Goal: Task Accomplishment & Management: Manage account settings

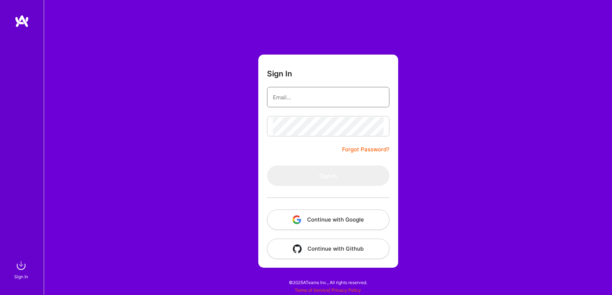
type input "[EMAIL_ADDRESS][DOMAIN_NAME]"
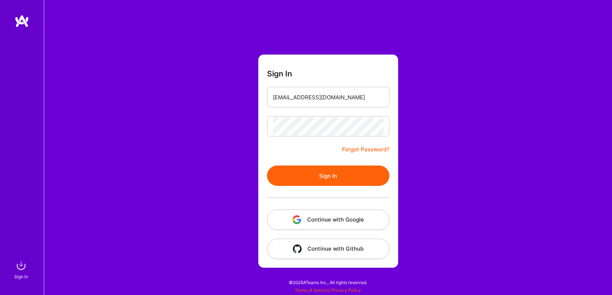
click at [344, 182] on button "Sign In" at bounding box center [328, 176] width 122 height 20
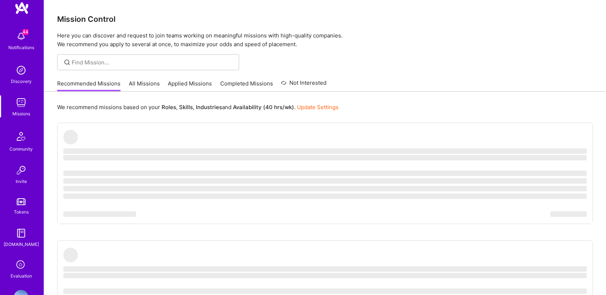
scroll to position [37, 0]
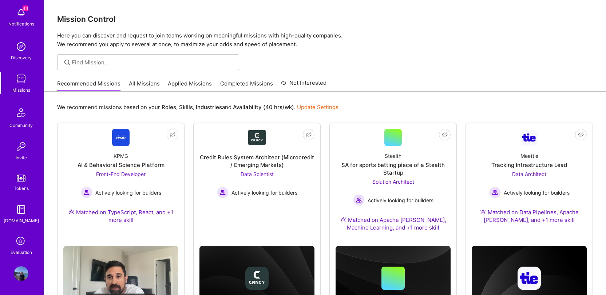
click at [19, 271] on img at bounding box center [21, 274] width 15 height 15
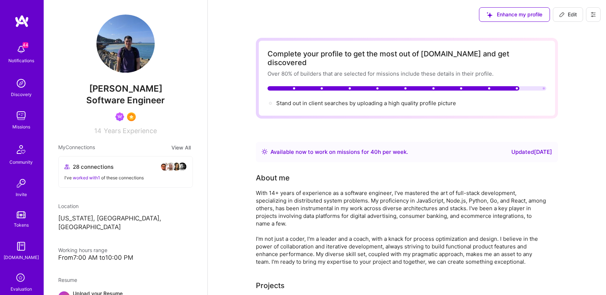
click at [570, 16] on span "Edit" at bounding box center [568, 14] width 18 height 7
select select "US"
select select "Right Now"
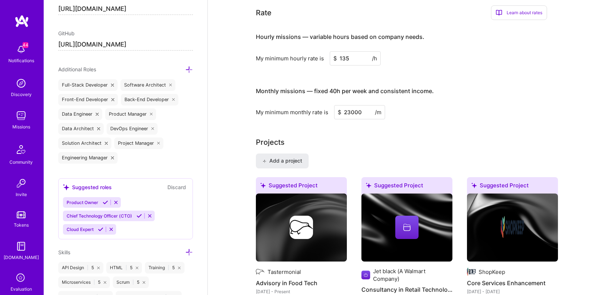
scroll to position [418, 0]
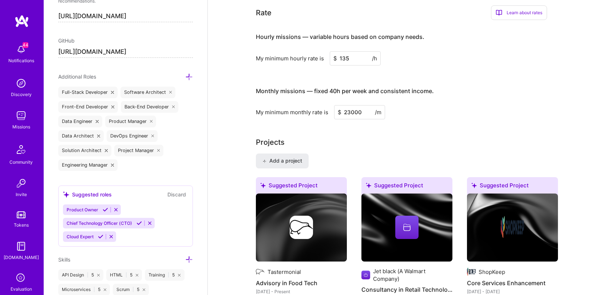
click at [185, 77] on icon at bounding box center [189, 77] width 8 height 8
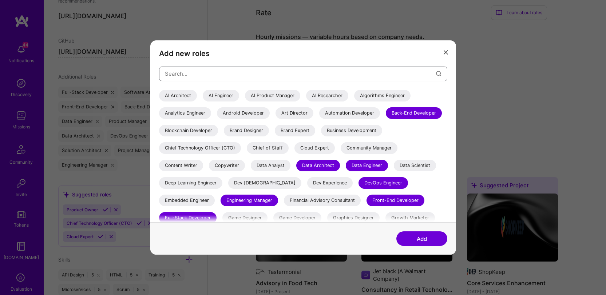
click at [184, 76] on input "modal" at bounding box center [300, 73] width 271 height 19
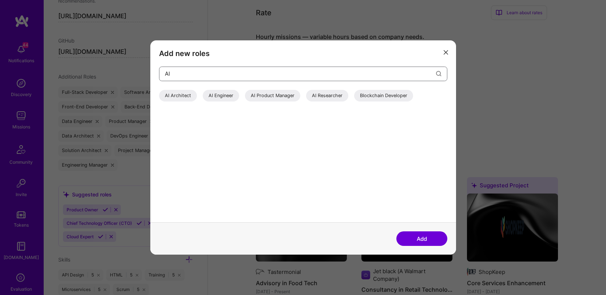
type input "AI"
click at [223, 94] on div "AI Engineer" at bounding box center [221, 96] width 36 height 12
click at [438, 236] on button "Add" at bounding box center [422, 239] width 51 height 15
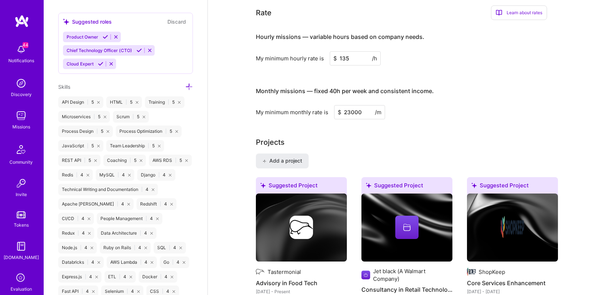
scroll to position [592, 0]
click at [185, 85] on icon at bounding box center [189, 86] width 8 height 8
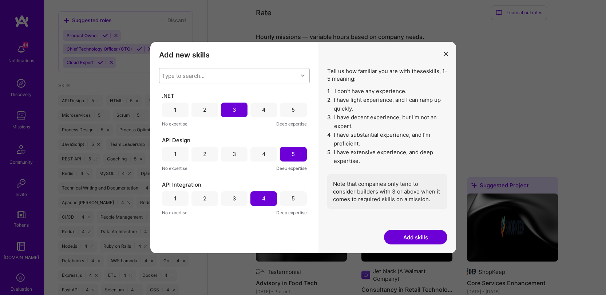
click at [217, 74] on div "Type to search..." at bounding box center [228, 75] width 139 height 15
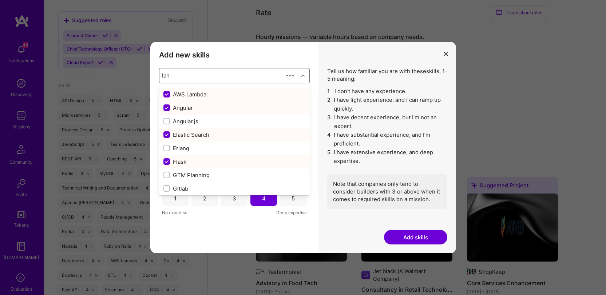
type input "lang"
checkbox input "false"
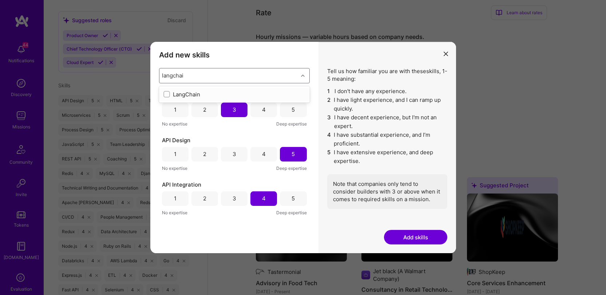
type input "langchain"
click at [213, 88] on div "LangChain" at bounding box center [234, 94] width 151 height 16
click at [188, 94] on div "LangChain" at bounding box center [234, 95] width 142 height 8
checkbox input "true"
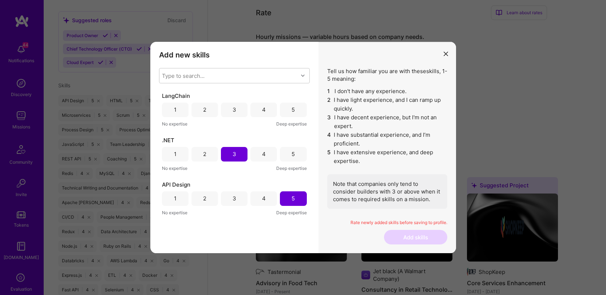
click at [280, 58] on h3 "Add new skills" at bounding box center [234, 55] width 151 height 9
click at [233, 105] on div "3" at bounding box center [234, 110] width 27 height 15
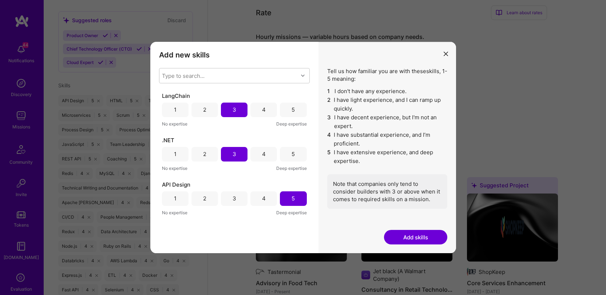
click at [421, 236] on button "Add skills" at bounding box center [415, 237] width 63 height 15
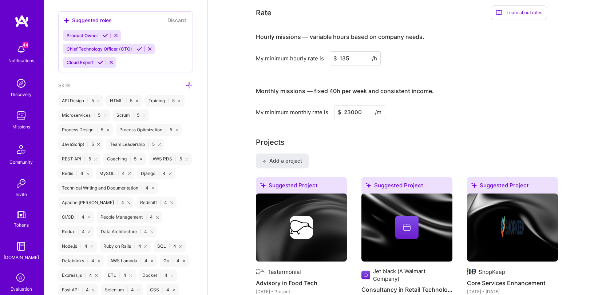
scroll to position [0, 0]
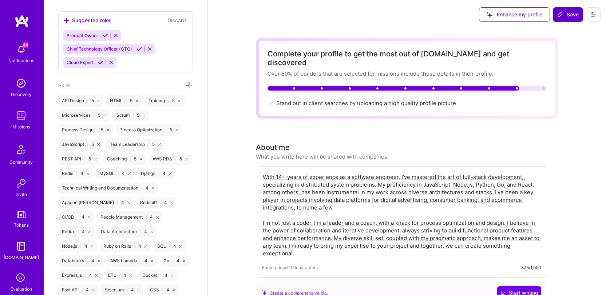
click at [572, 15] on span "Save" at bounding box center [567, 14] width 21 height 7
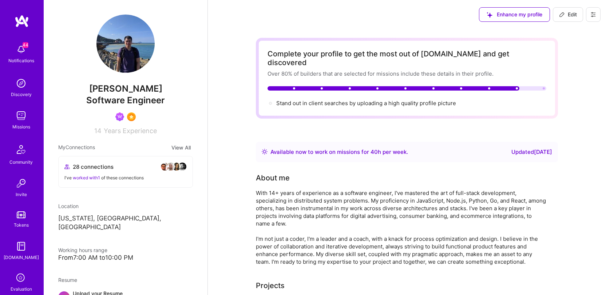
click at [23, 113] on img at bounding box center [21, 116] width 15 height 15
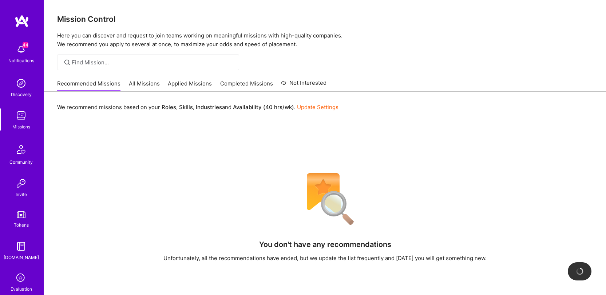
click at [140, 90] on link "All Missions" at bounding box center [144, 86] width 31 height 12
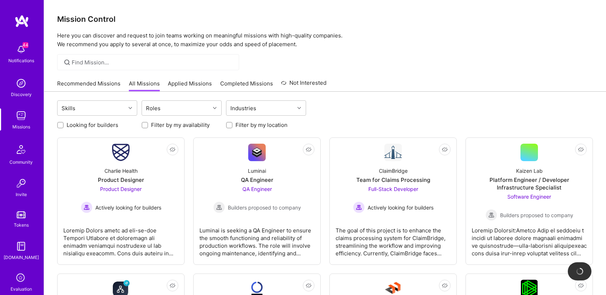
click at [108, 85] on link "Recommended Missions" at bounding box center [88, 86] width 63 height 12
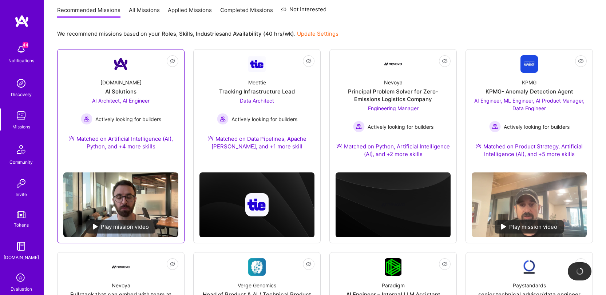
scroll to position [86, 0]
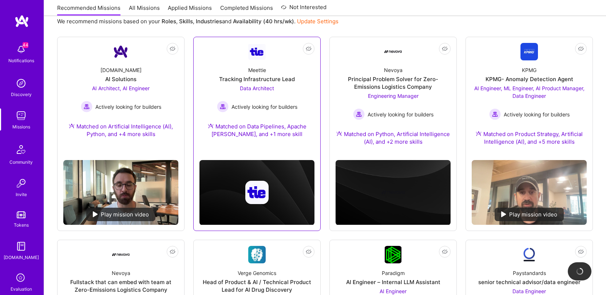
click at [259, 88] on span "Data Architect" at bounding box center [257, 88] width 34 height 6
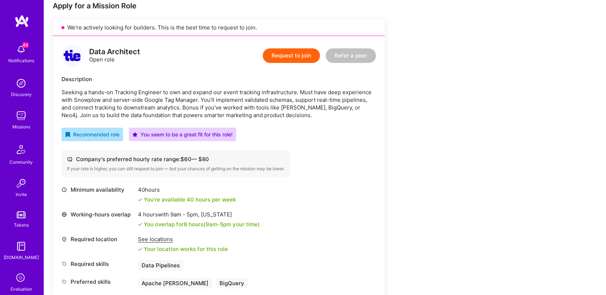
scroll to position [137, 0]
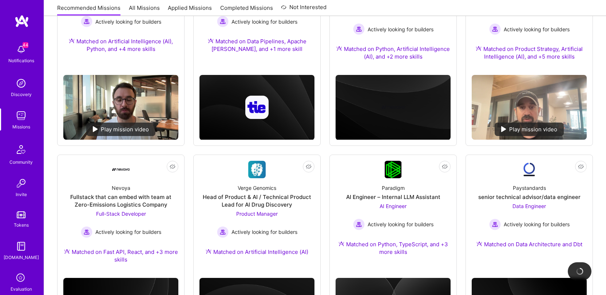
scroll to position [217, 0]
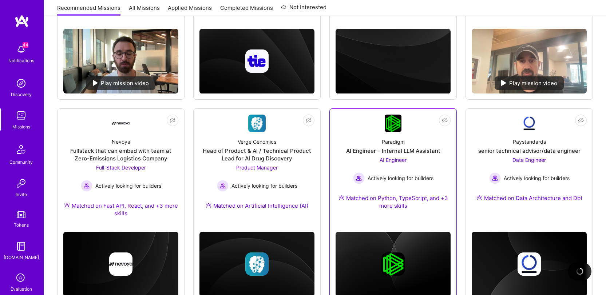
click at [409, 139] on div "Paradigm AI Engineer – Internal LLM Assistant AI Engineer Actively looking for …" at bounding box center [393, 175] width 115 height 86
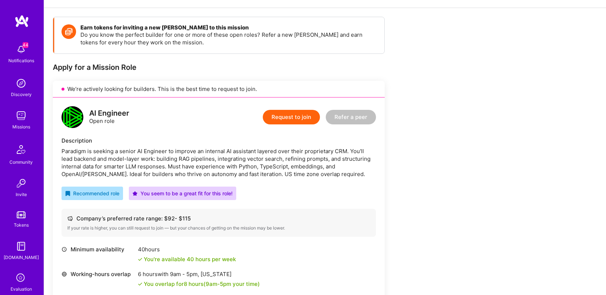
scroll to position [71, 0]
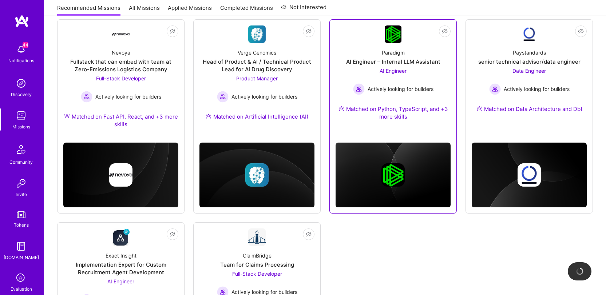
scroll to position [289, 0]
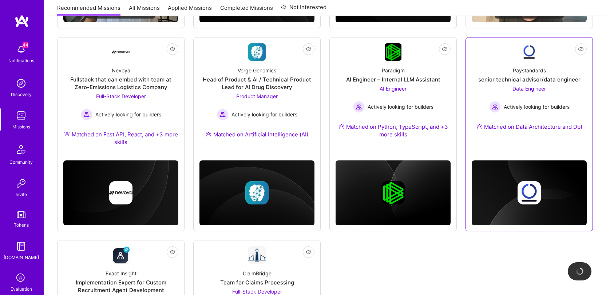
click at [521, 77] on div "senior technical advisor/data engineer" at bounding box center [529, 80] width 102 height 8
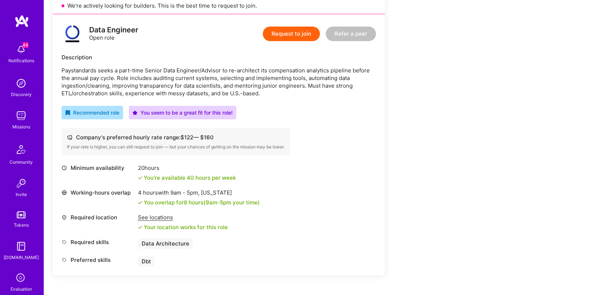
scroll to position [156, 0]
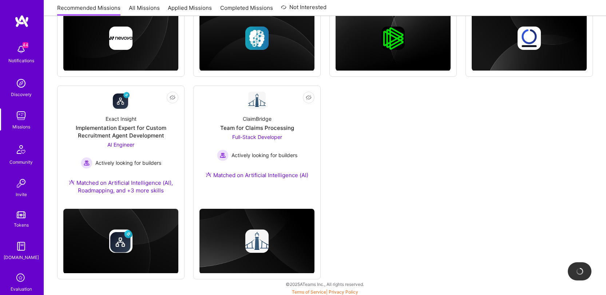
scroll to position [445, 0]
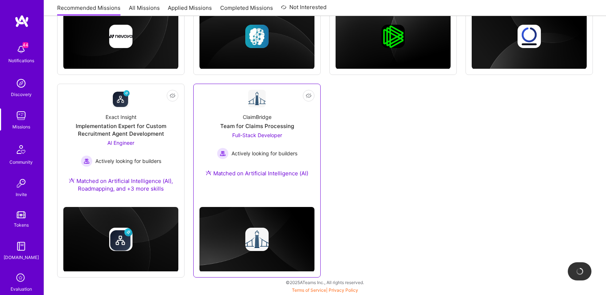
click at [262, 128] on div "Team for Claims Processing" at bounding box center [257, 126] width 74 height 8
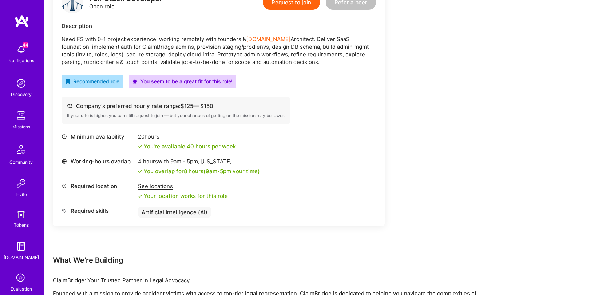
scroll to position [206, 0]
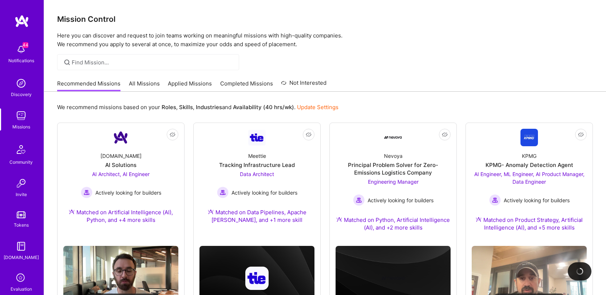
click at [133, 83] on link "All Missions" at bounding box center [144, 86] width 31 height 12
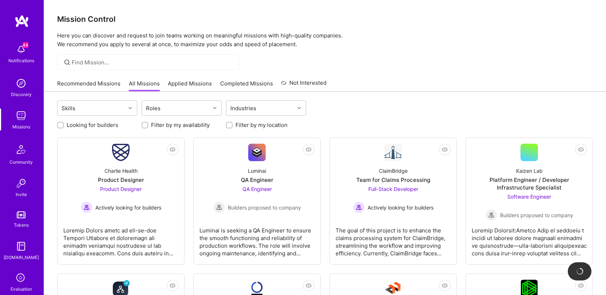
click at [366, 70] on div at bounding box center [325, 62] width 562 height 16
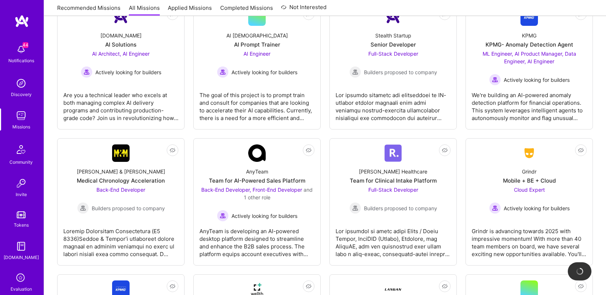
scroll to position [1211, 0]
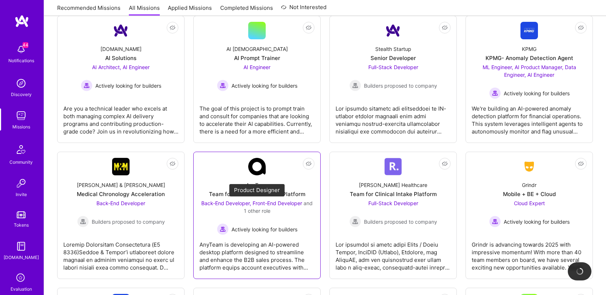
click at [256, 200] on span "Back-End Developer, Front-End Developer" at bounding box center [251, 203] width 101 height 6
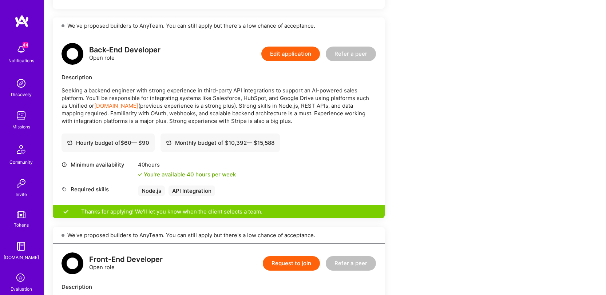
scroll to position [371, 0]
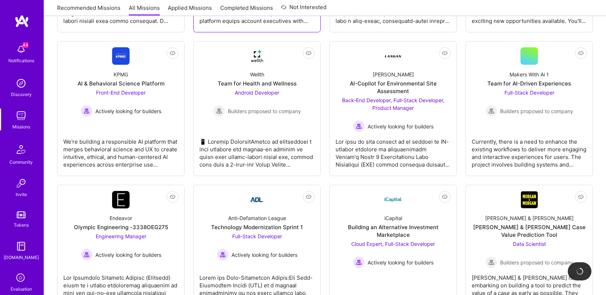
scroll to position [1448, 0]
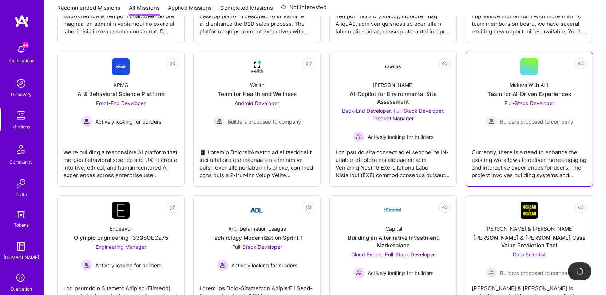
click at [496, 145] on div "Currently, there is a need to enhance the existing workflows to deliver more en…" at bounding box center [529, 161] width 115 height 36
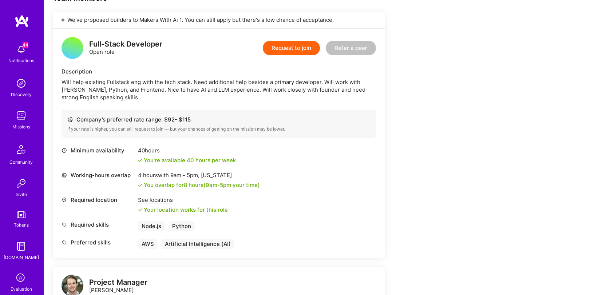
scroll to position [165, 0]
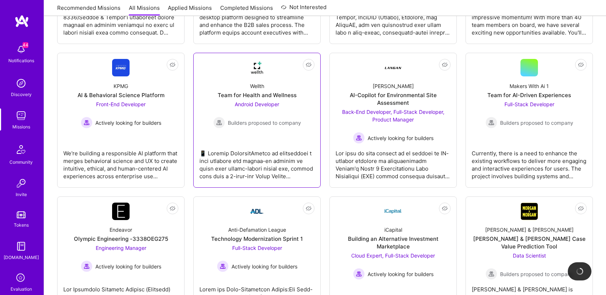
scroll to position [1446, 0]
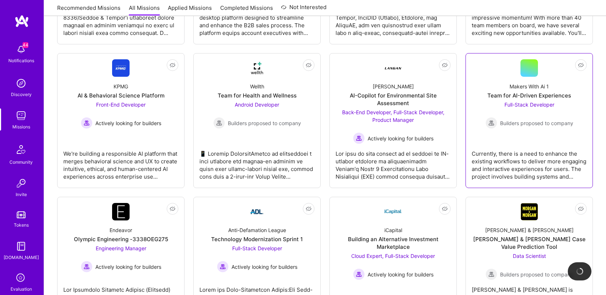
click at [486, 153] on div "Currently, there is a need to enhance the existing workflows to deliver more en…" at bounding box center [529, 162] width 115 height 36
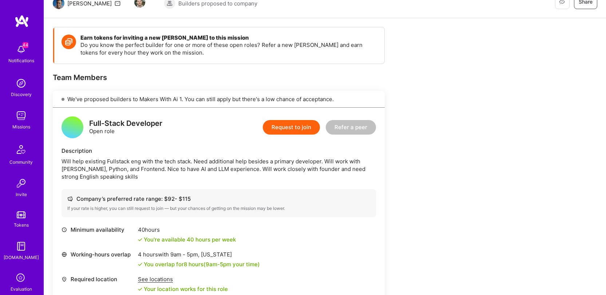
scroll to position [80, 0]
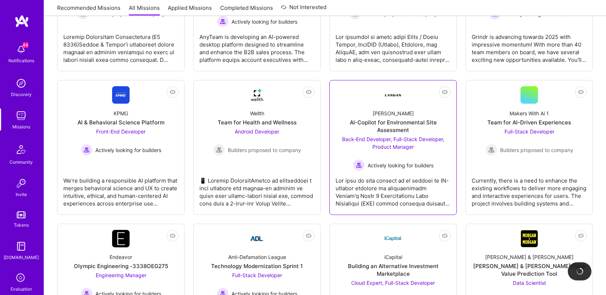
scroll to position [1405, 0]
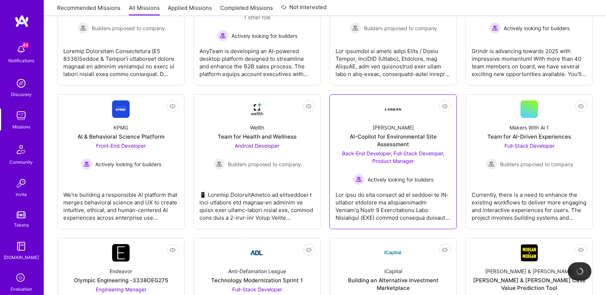
click at [394, 135] on div "AI-Copilot for Environmental Site Assessment" at bounding box center [393, 140] width 115 height 15
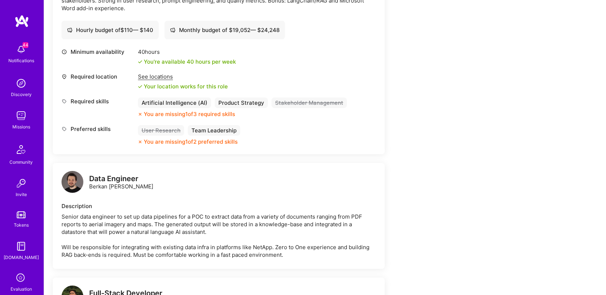
scroll to position [819, 0]
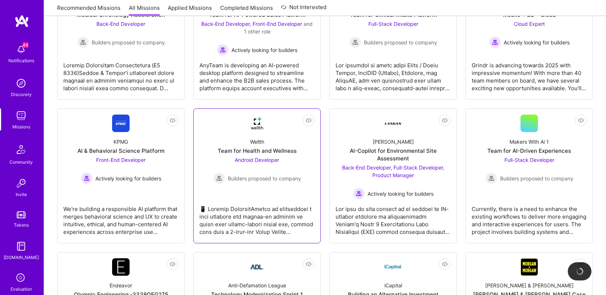
scroll to position [1390, 0]
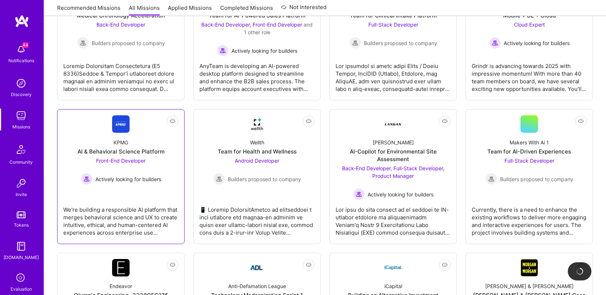
click at [111, 131] on link "Not Interested KPMG AI & Behavioral Science Platform Front-End Developer Active…" at bounding box center [120, 176] width 115 height 123
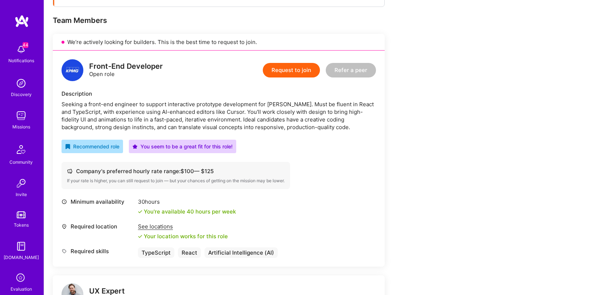
scroll to position [144, 0]
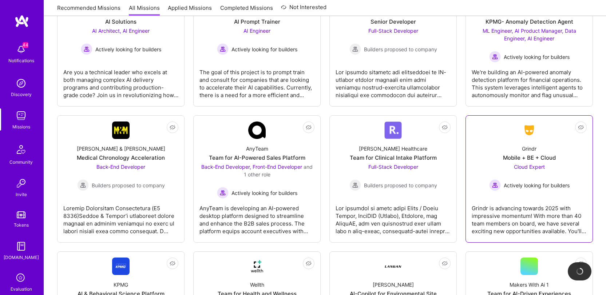
scroll to position [1246, 0]
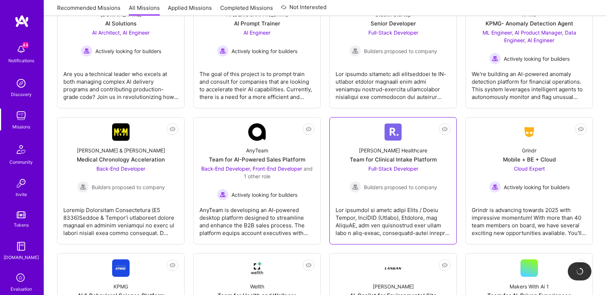
click at [409, 149] on div "[PERSON_NAME] Healthcare" at bounding box center [393, 151] width 68 height 8
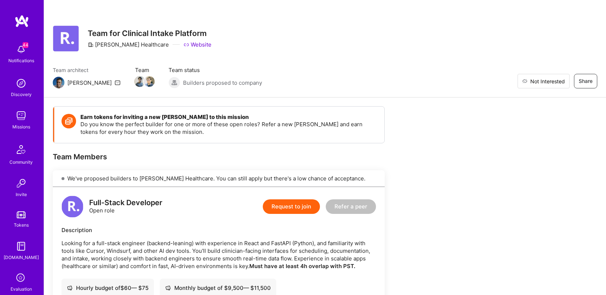
click at [559, 82] on span "Not Interested" at bounding box center [548, 82] width 35 height 8
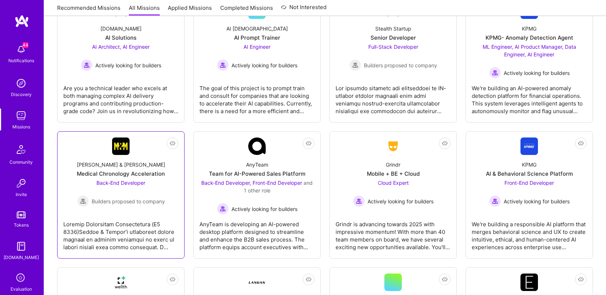
scroll to position [1232, 0]
click at [120, 154] on img at bounding box center [120, 146] width 17 height 17
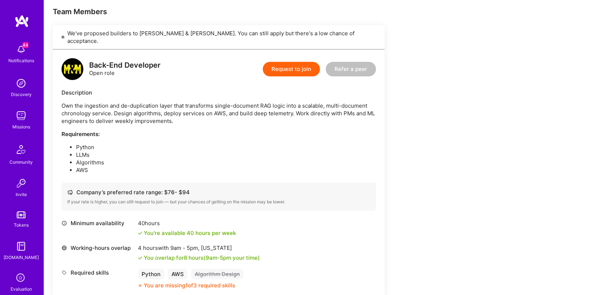
scroll to position [153, 0]
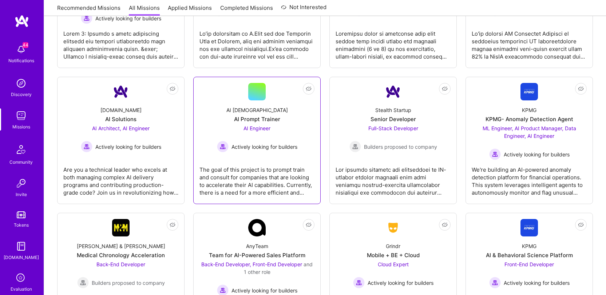
scroll to position [1126, 0]
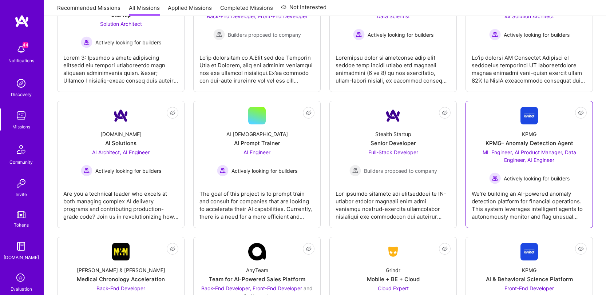
click at [486, 121] on link "Not Interested KPMG KPMG- Anomaly Detection Agent ML Engineer, AI Product Manag…" at bounding box center [529, 164] width 115 height 115
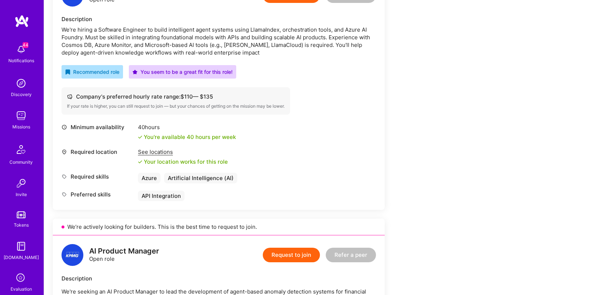
scroll to position [469, 0]
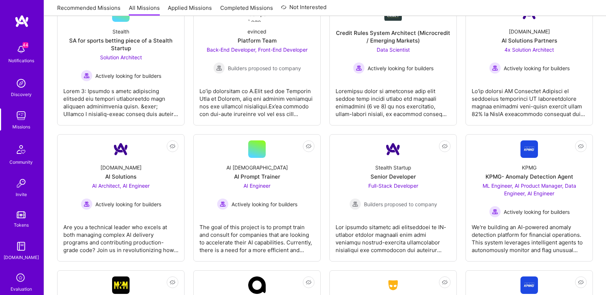
scroll to position [1089, 0]
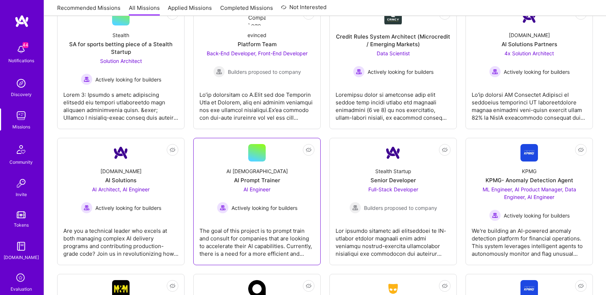
click at [236, 160] on link "Not Interested AI [DEMOGRAPHIC_DATA] AI Prompt Trainer AI Engineer Actively loo…" at bounding box center [257, 201] width 115 height 115
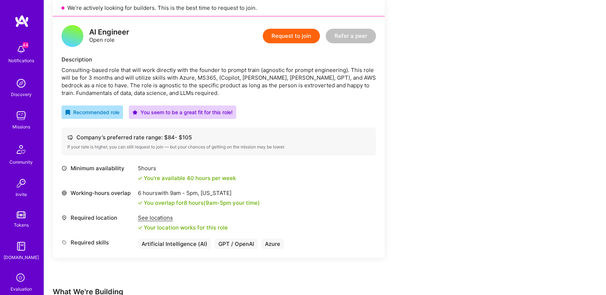
scroll to position [171, 0]
click at [180, 137] on div "Company’s preferred rate range: $ 84 - $ 105" at bounding box center [218, 138] width 303 height 8
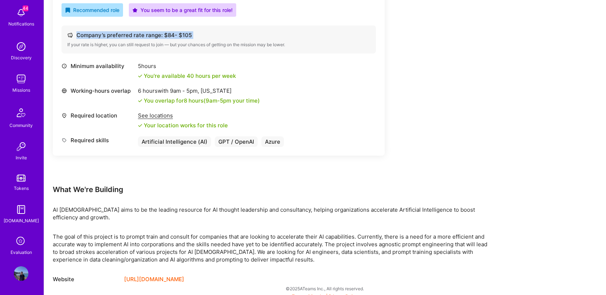
scroll to position [279, 0]
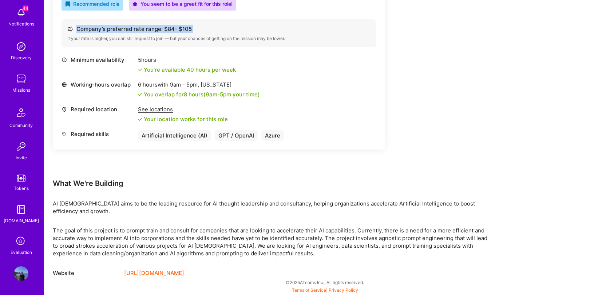
click at [19, 268] on img at bounding box center [21, 274] width 15 height 15
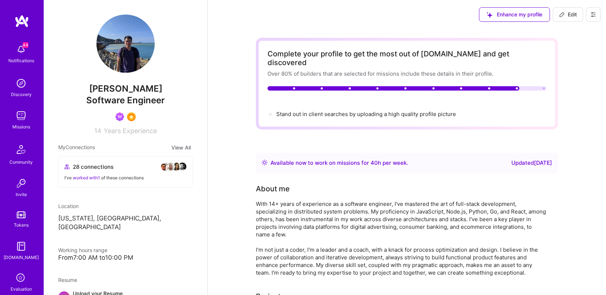
click at [573, 15] on span "Edit" at bounding box center [568, 14] width 18 height 7
select select "US"
select select "Right Now"
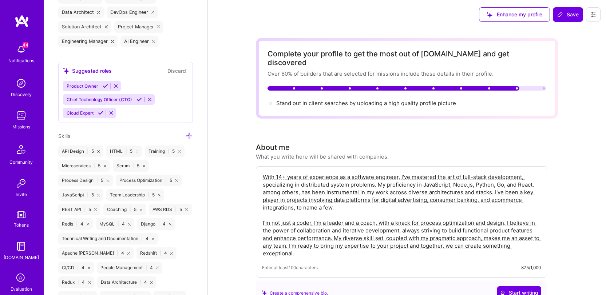
scroll to position [529, 0]
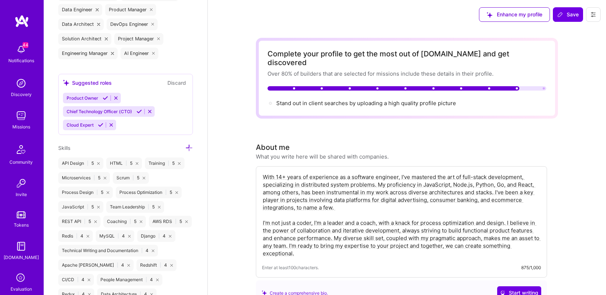
click at [185, 148] on icon at bounding box center [189, 148] width 8 height 8
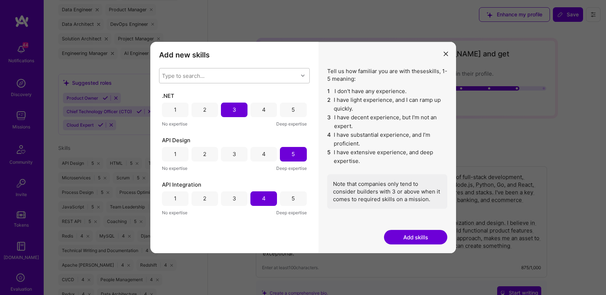
click at [228, 81] on div "Type to search..." at bounding box center [228, 75] width 139 height 15
click at [228, 75] on div "Type to search..." at bounding box center [228, 75] width 139 height 15
type input "vector"
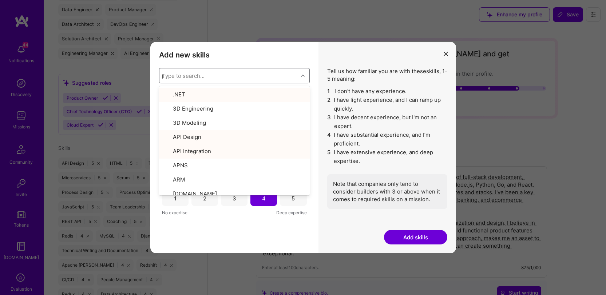
type input "pi"
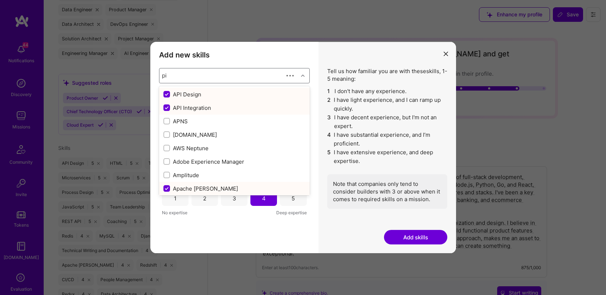
checkbox input "true"
checkbox input "false"
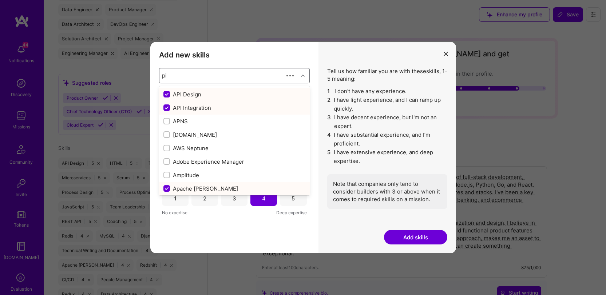
type input "pin"
checkbox input "false"
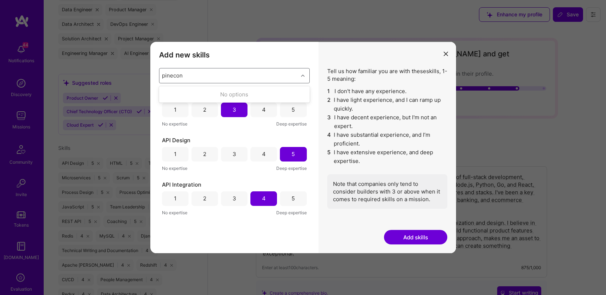
type input "pinecone"
type input "weaviate"
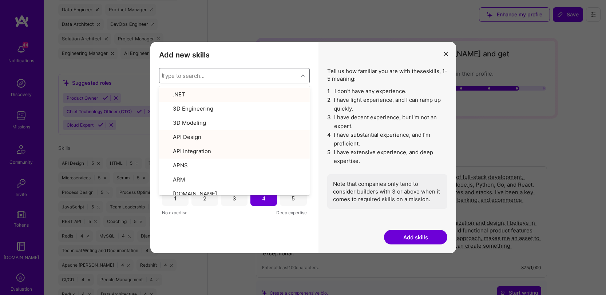
type input "Pi"
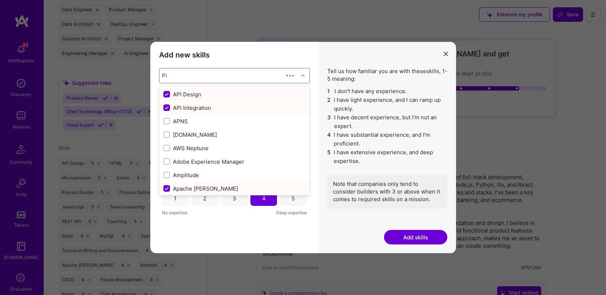
checkbox input "true"
checkbox input "false"
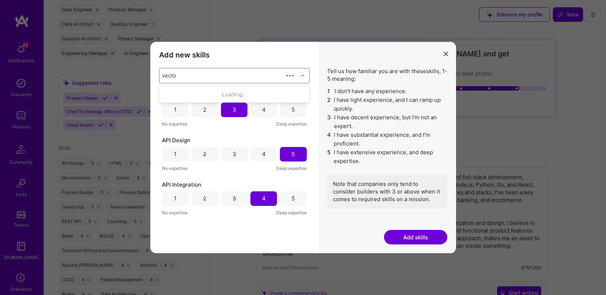
type input "vector"
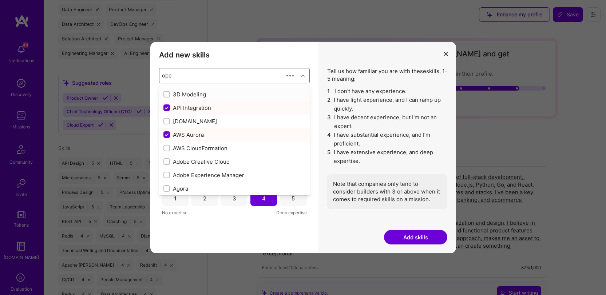
type input "open"
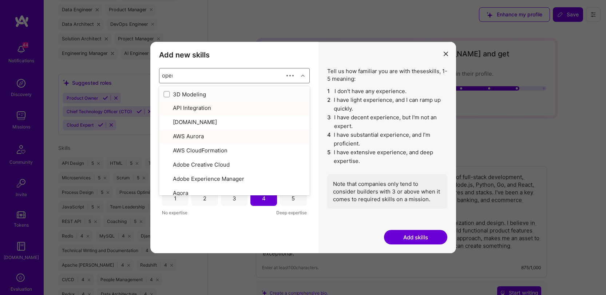
checkbox input "true"
type input "openai"
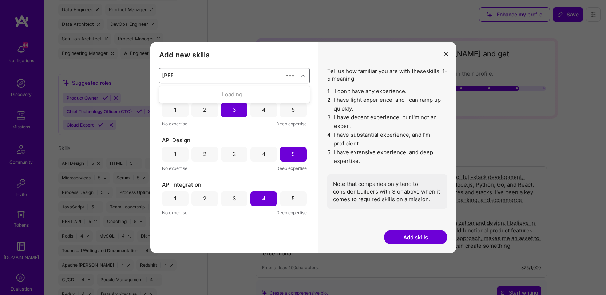
type input "[PERSON_NAME]"
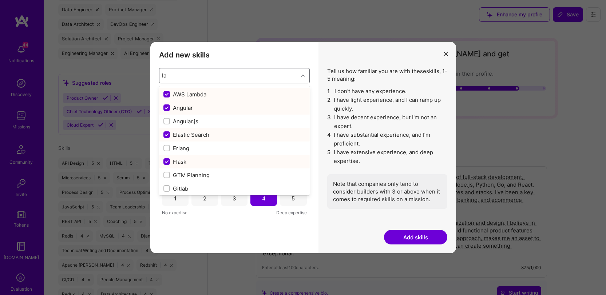
type input "lang"
checkbox input "false"
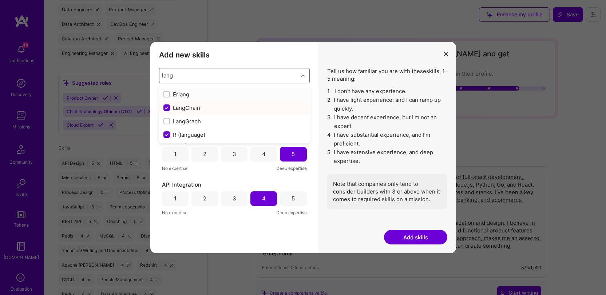
type input "langc"
checkbox input "true"
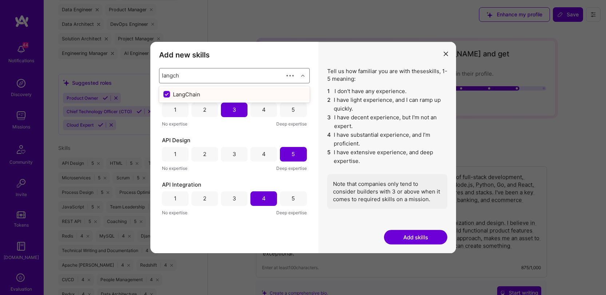
type input "langcha"
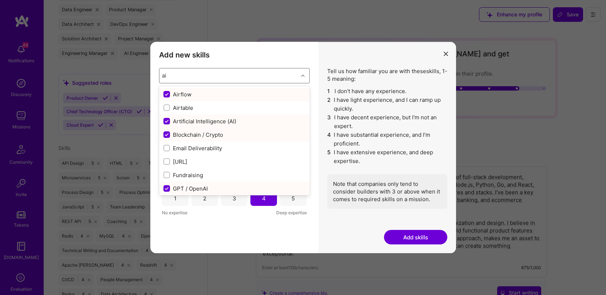
type input "ai"
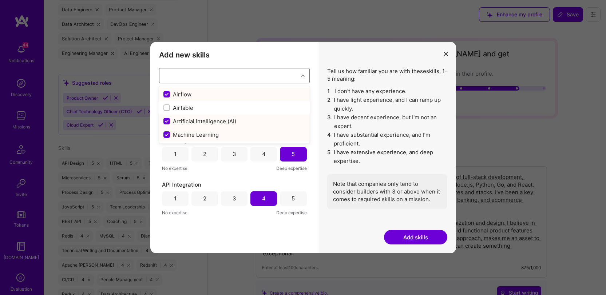
checkbox input "false"
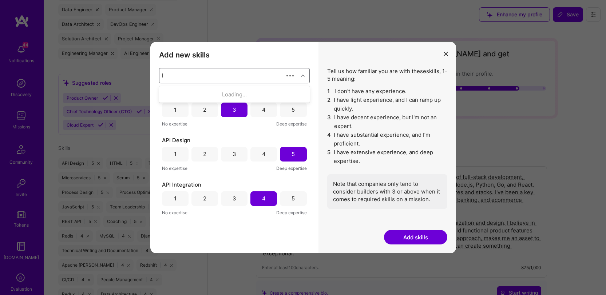
type input "llm"
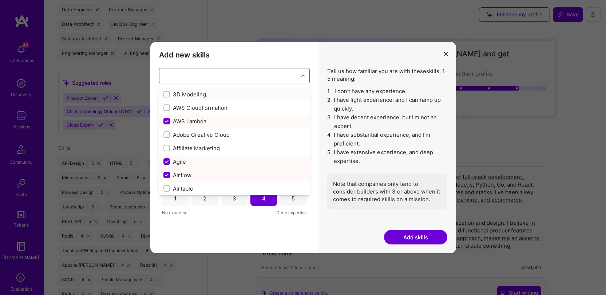
checkbox input "true"
checkbox input "false"
checkbox input "true"
checkbox input "false"
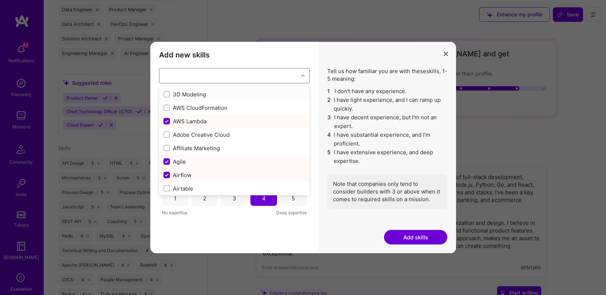
checkbox input "false"
checkbox input "true"
checkbox input "false"
checkbox input "true"
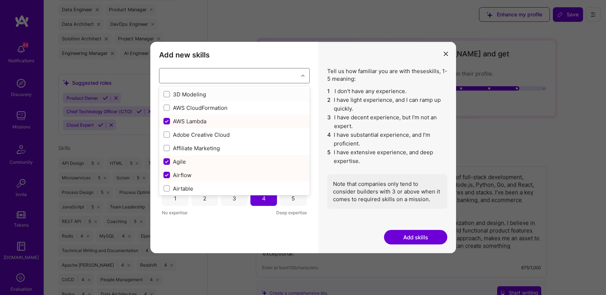
checkbox input "true"
checkbox input "false"
checkbox input "true"
checkbox input "false"
checkbox input "true"
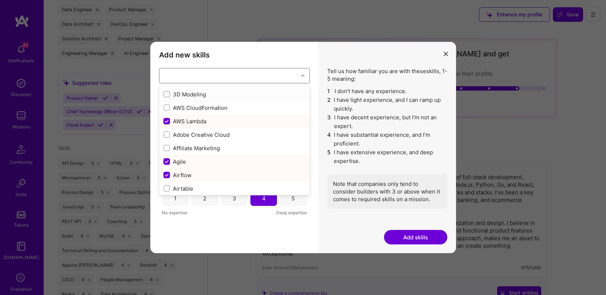
checkbox input "true"
checkbox input "false"
checkbox input "true"
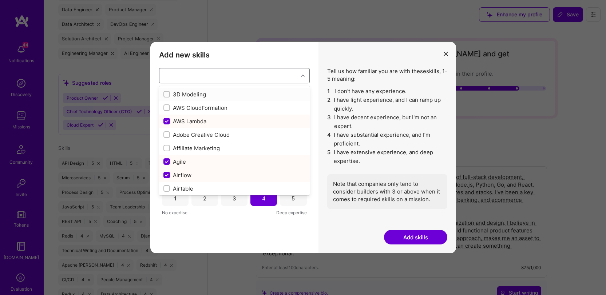
checkbox input "false"
checkbox input "true"
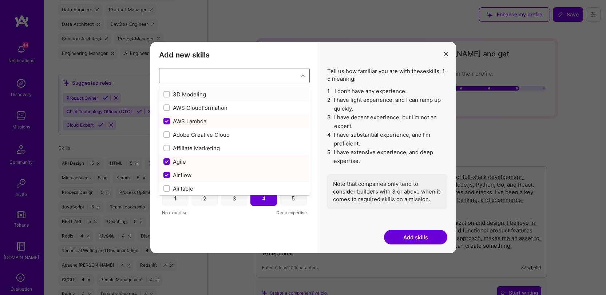
checkbox input "false"
checkbox input "true"
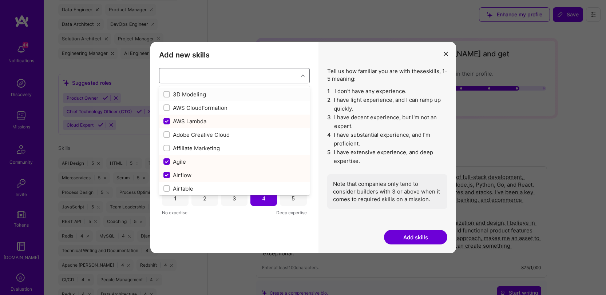
checkbox input "true"
checkbox input "false"
checkbox input "true"
checkbox input "false"
checkbox input "true"
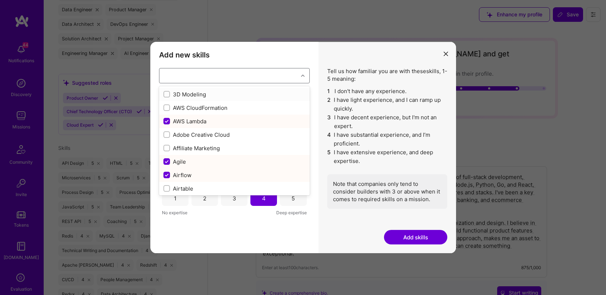
checkbox input "false"
checkbox input "true"
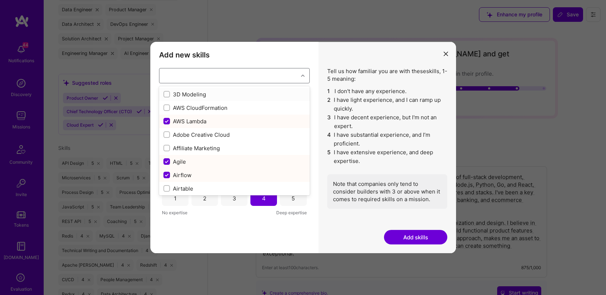
checkbox input "true"
checkbox input "false"
checkbox input "true"
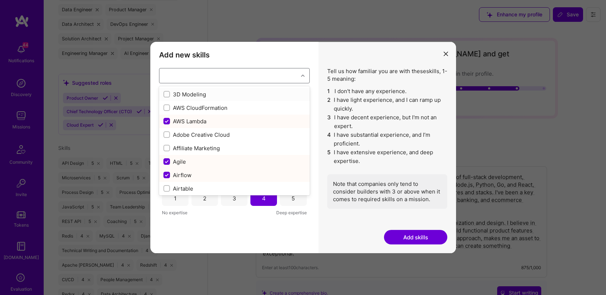
checkbox input "false"
checkbox input "true"
checkbox input "false"
checkbox input "true"
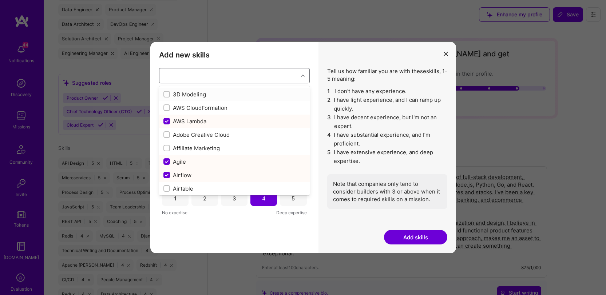
checkbox input "false"
checkbox input "true"
checkbox input "false"
checkbox input "true"
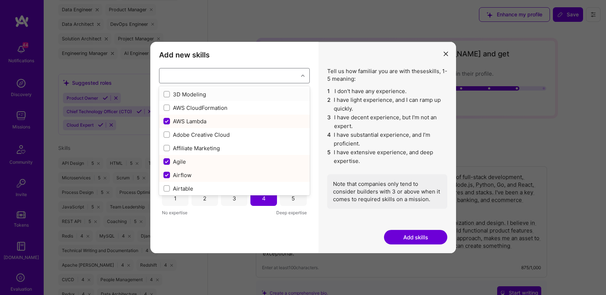
checkbox input "true"
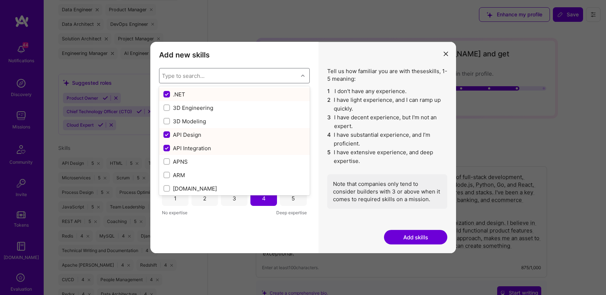
type input "l"
checkbox input "false"
checkbox input "true"
checkbox input "false"
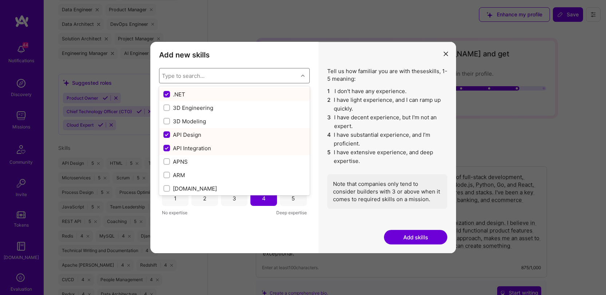
checkbox input "true"
checkbox input "false"
checkbox input "true"
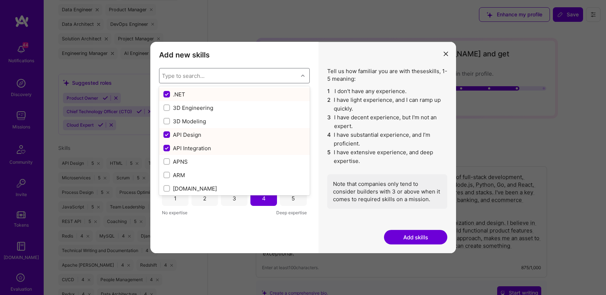
checkbox input "false"
checkbox input "true"
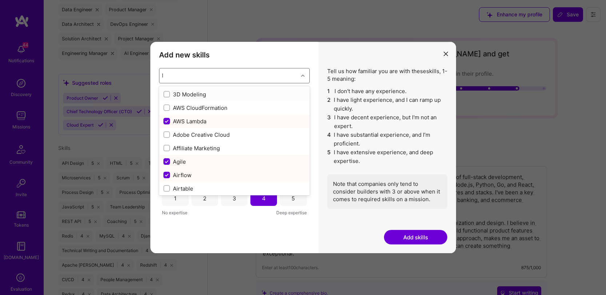
type input "la"
checkbox input "true"
checkbox input "false"
checkbox input "true"
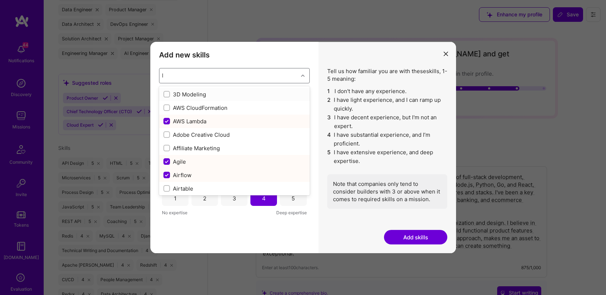
checkbox input "false"
checkbox input "true"
checkbox input "false"
checkbox input "true"
type input "lar"
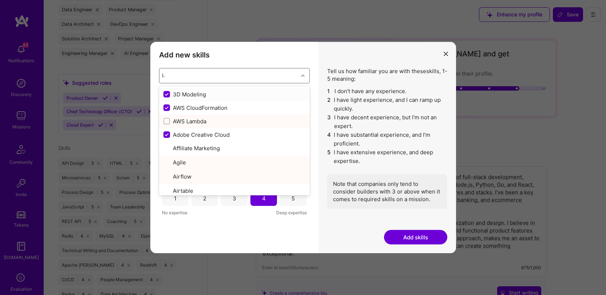
checkbox input "false"
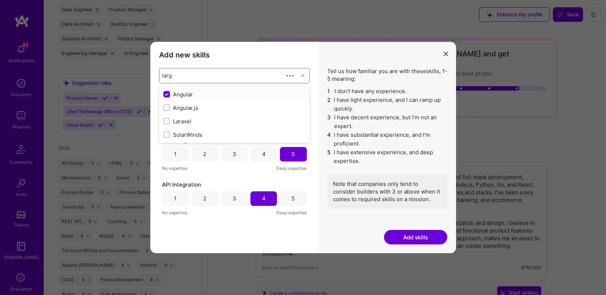
type input "large"
type input "mlop"
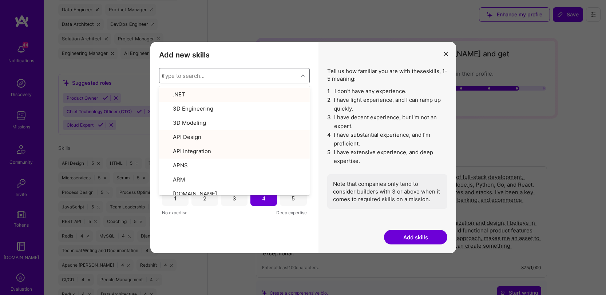
type input "ml"
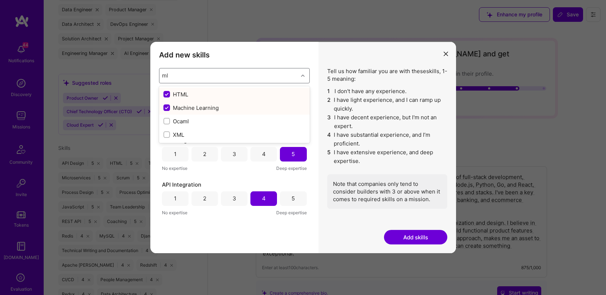
checkbox input "false"
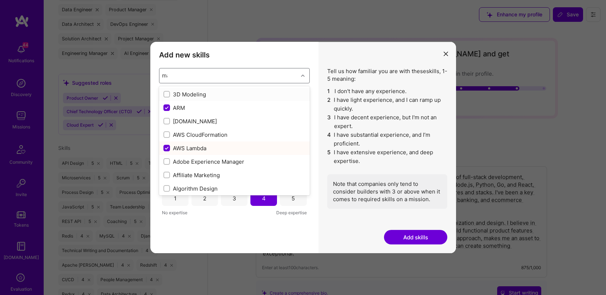
type input "mac"
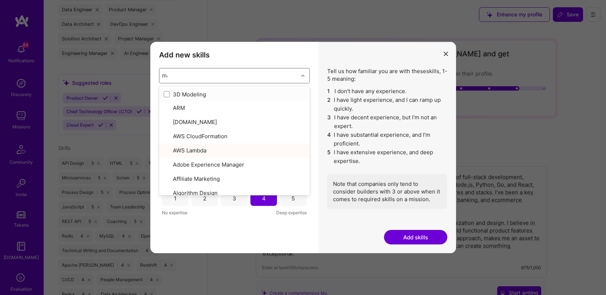
checkbox input "true"
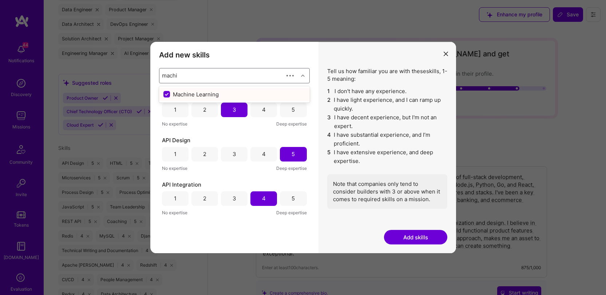
type input "machine"
click at [448, 53] on icon "modal" at bounding box center [446, 54] width 4 height 4
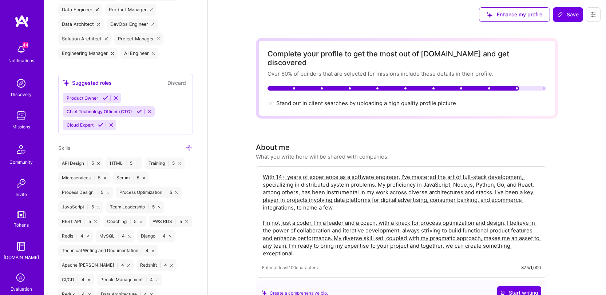
click at [23, 115] on img at bounding box center [21, 116] width 15 height 15
